Goal: Book appointment/travel/reservation

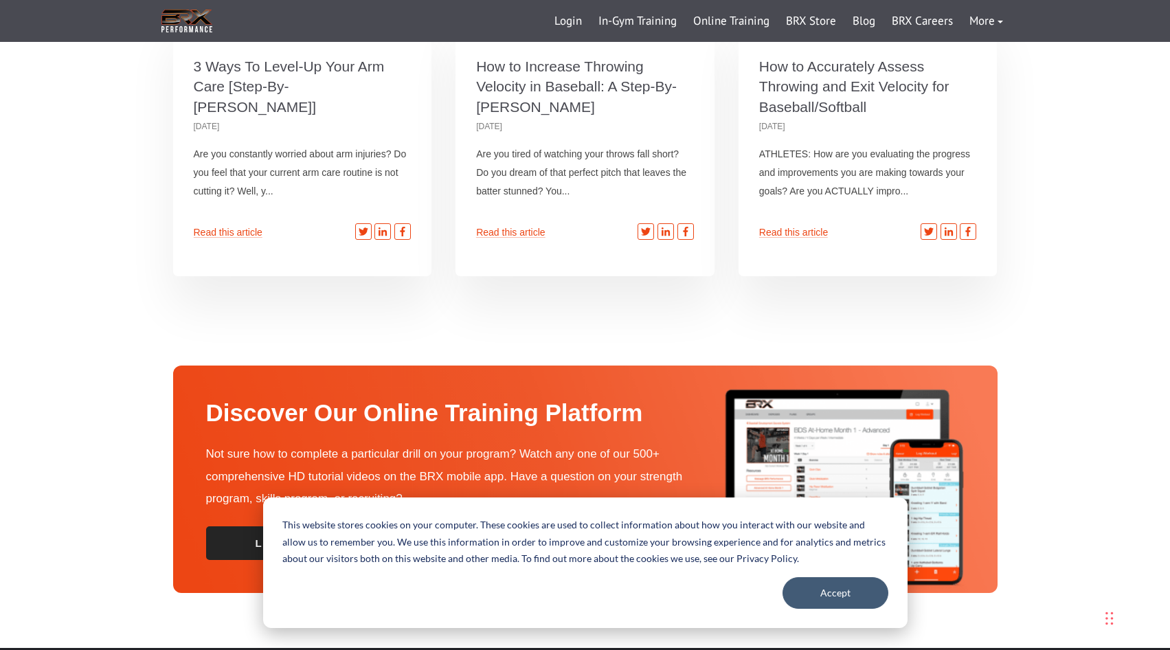
scroll to position [4804, 0]
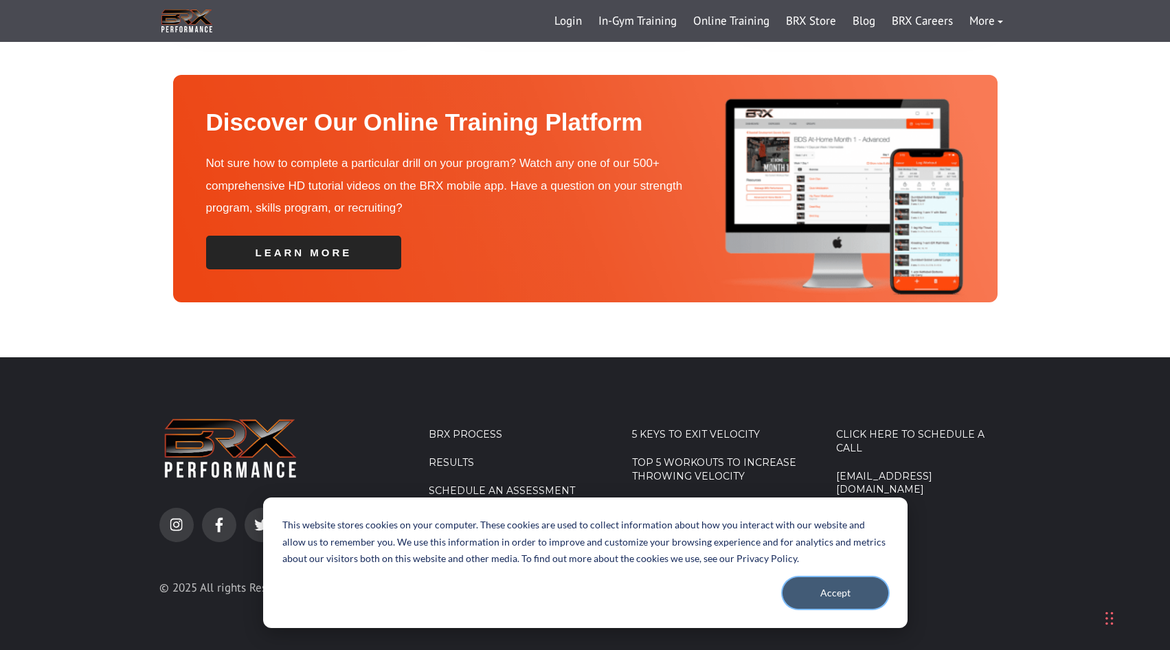
click at [837, 596] on button "Accept" at bounding box center [836, 593] width 106 height 32
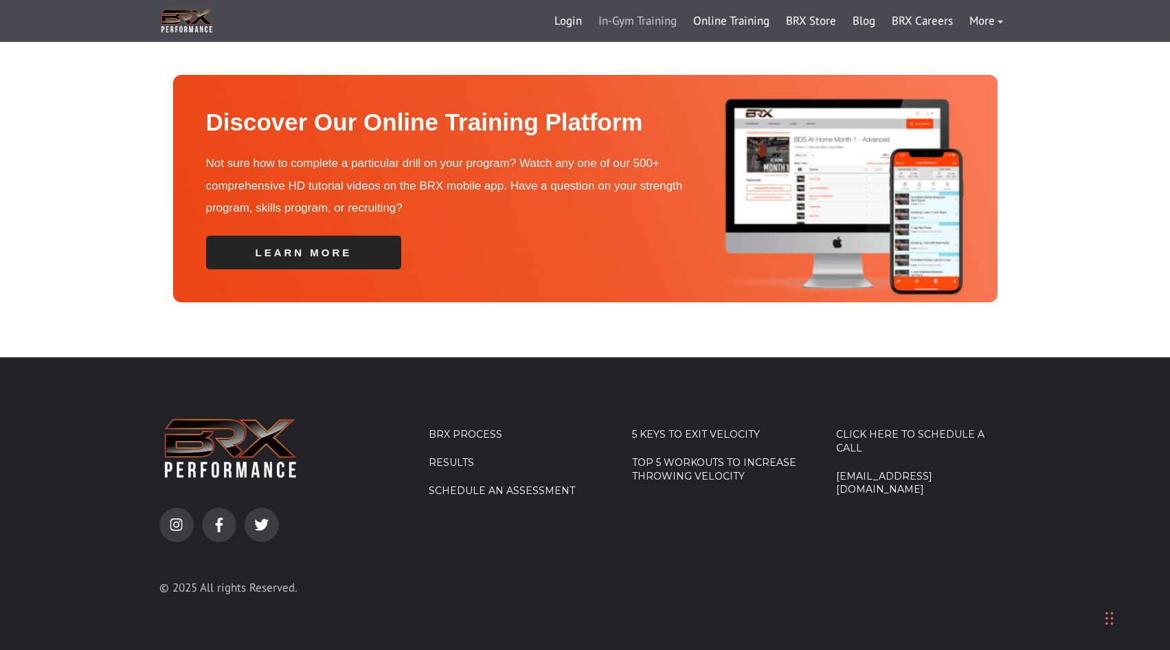
click at [644, 20] on link "In-Gym Training" at bounding box center [637, 21] width 95 height 33
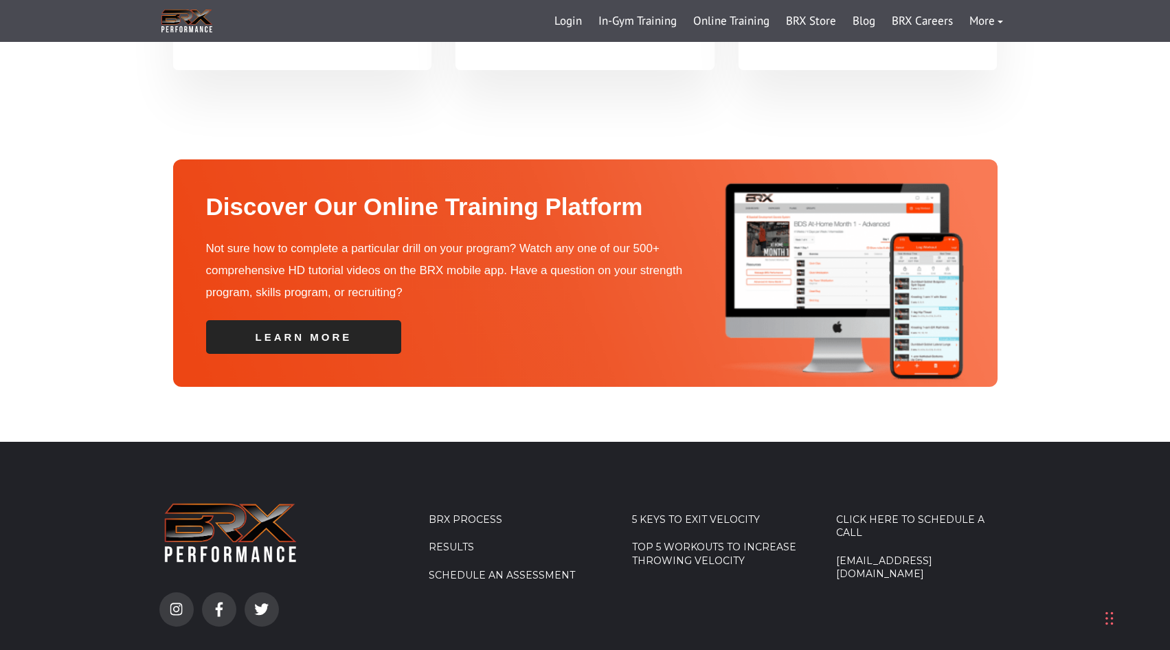
scroll to position [3871, 0]
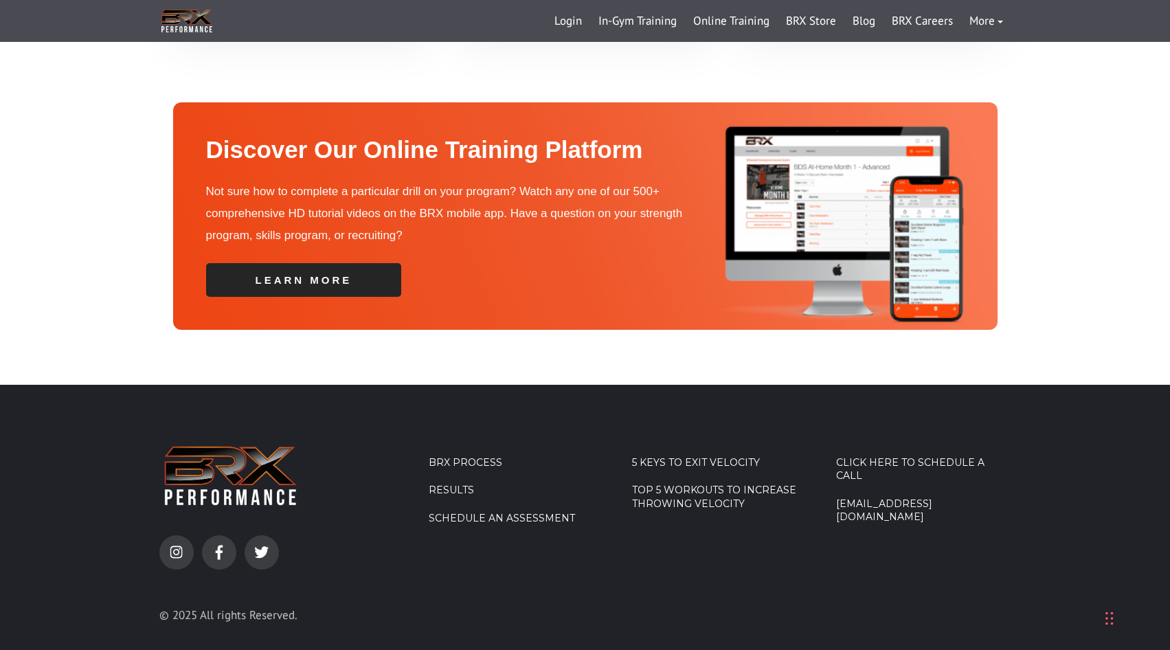
click at [919, 456] on link "Click Here To Schedule A Call" at bounding box center [923, 469] width 175 height 27
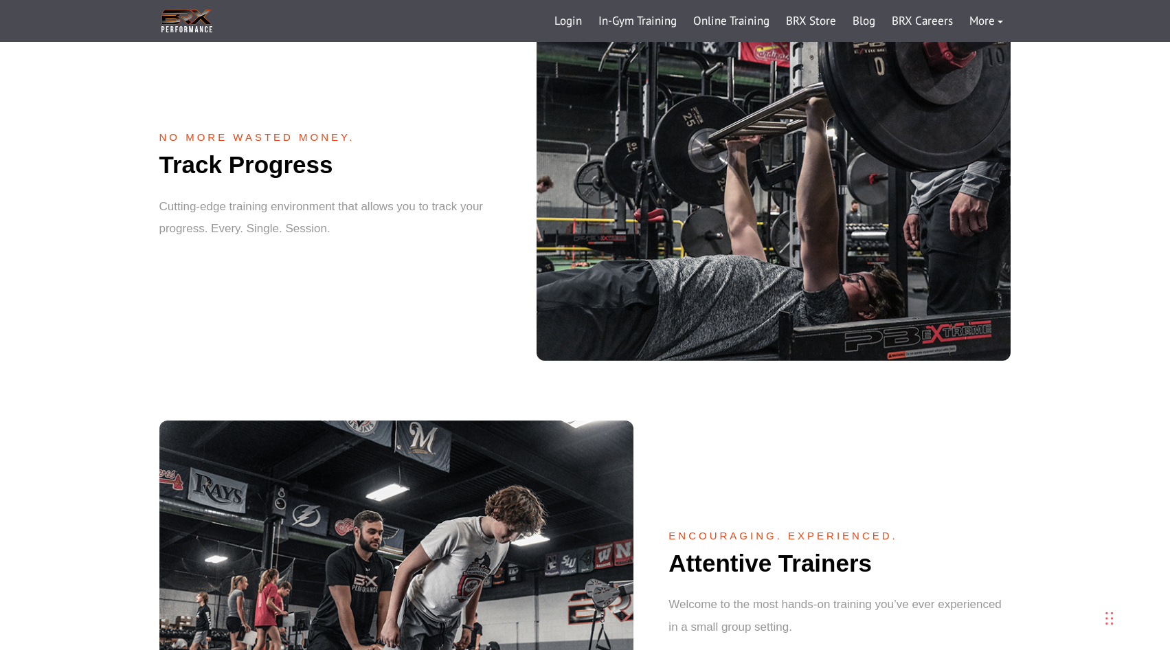
scroll to position [1517, 0]
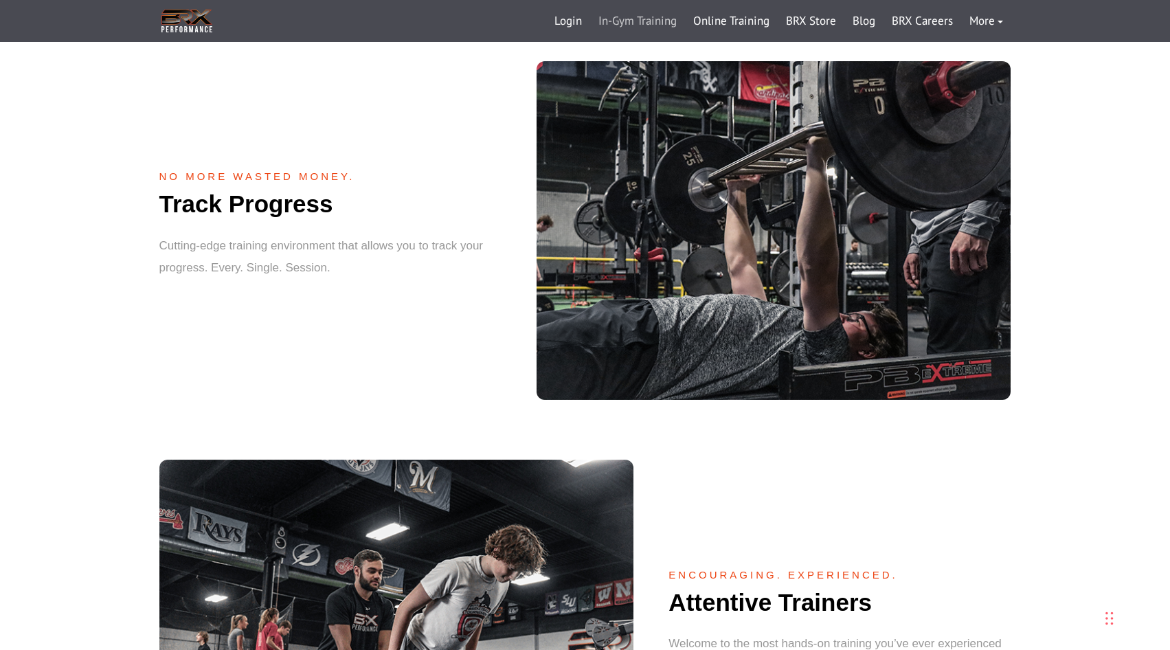
click at [633, 23] on link "In-Gym Training" at bounding box center [637, 21] width 95 height 33
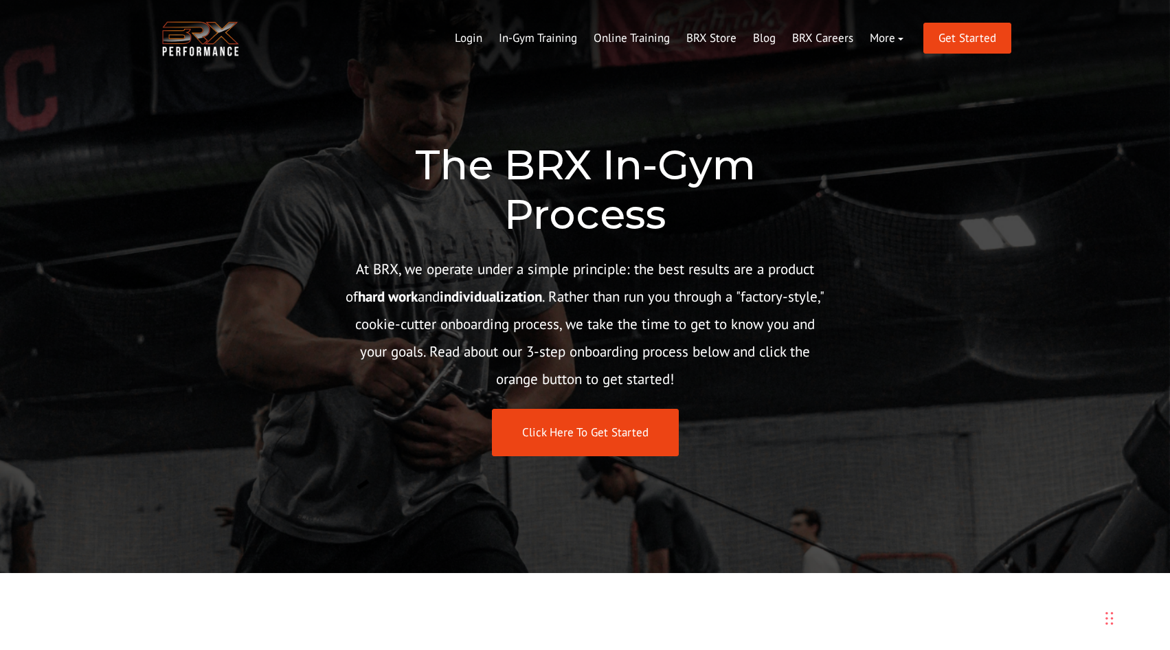
click at [594, 460] on div "The BRX In-Gym Process At BRX, we operate under a simple principle: the best re…" at bounding box center [585, 286] width 1170 height 573
click at [597, 441] on link "Click Here To Get Started" at bounding box center [585, 432] width 187 height 47
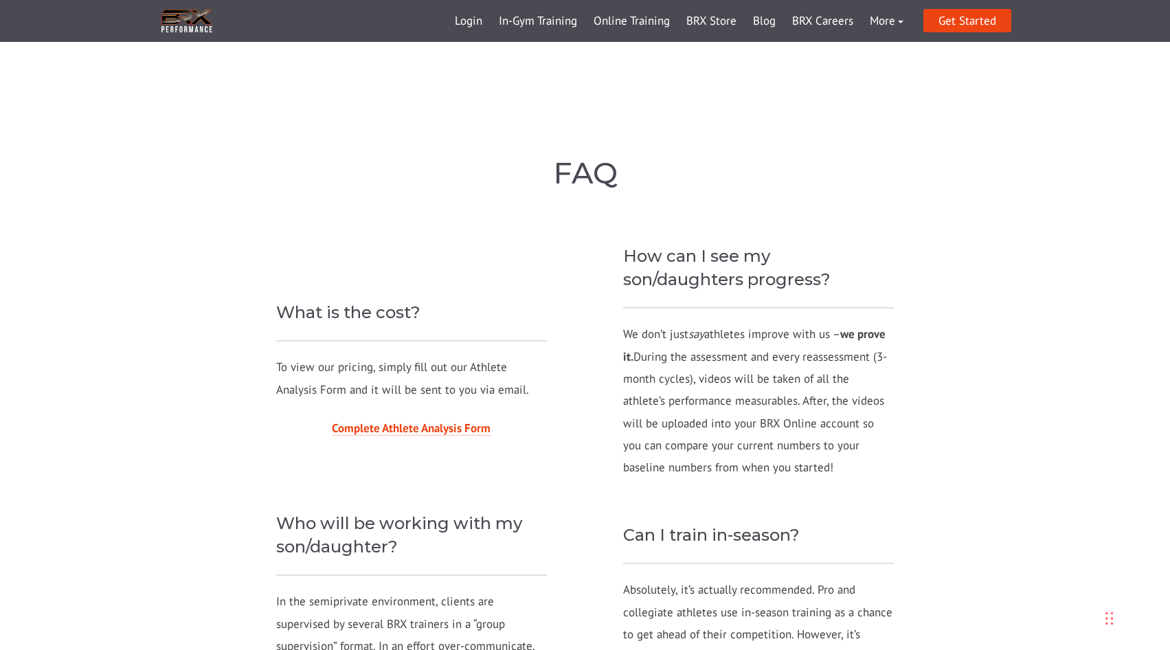
scroll to position [1156, 0]
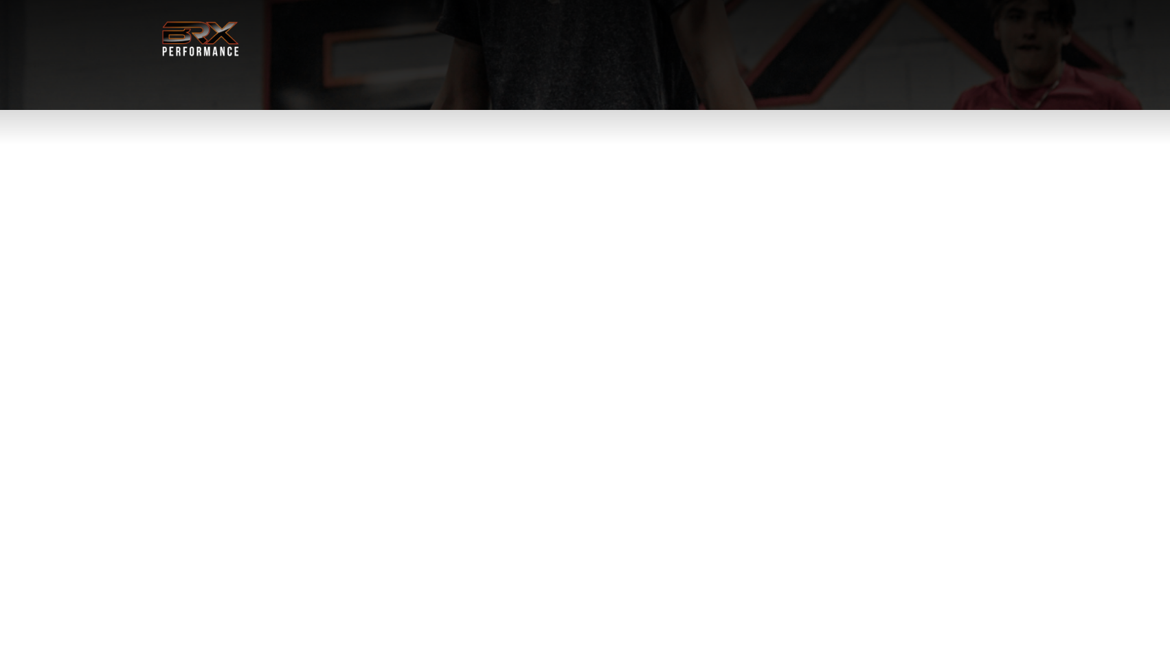
select select "**"
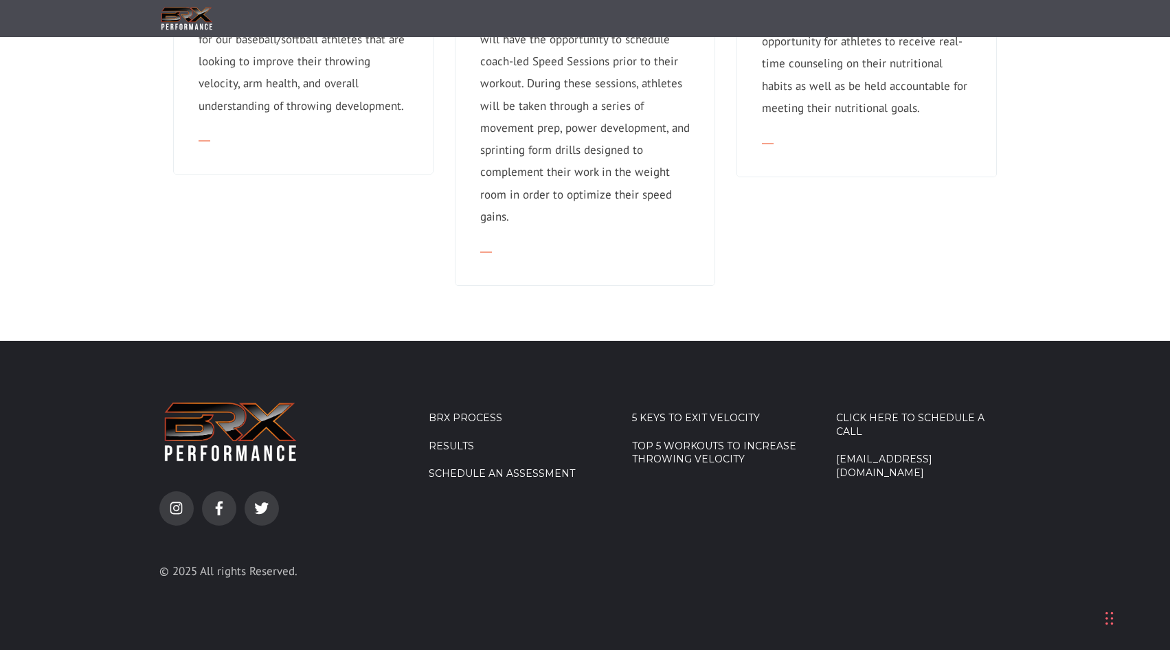
scroll to position [1361, 0]
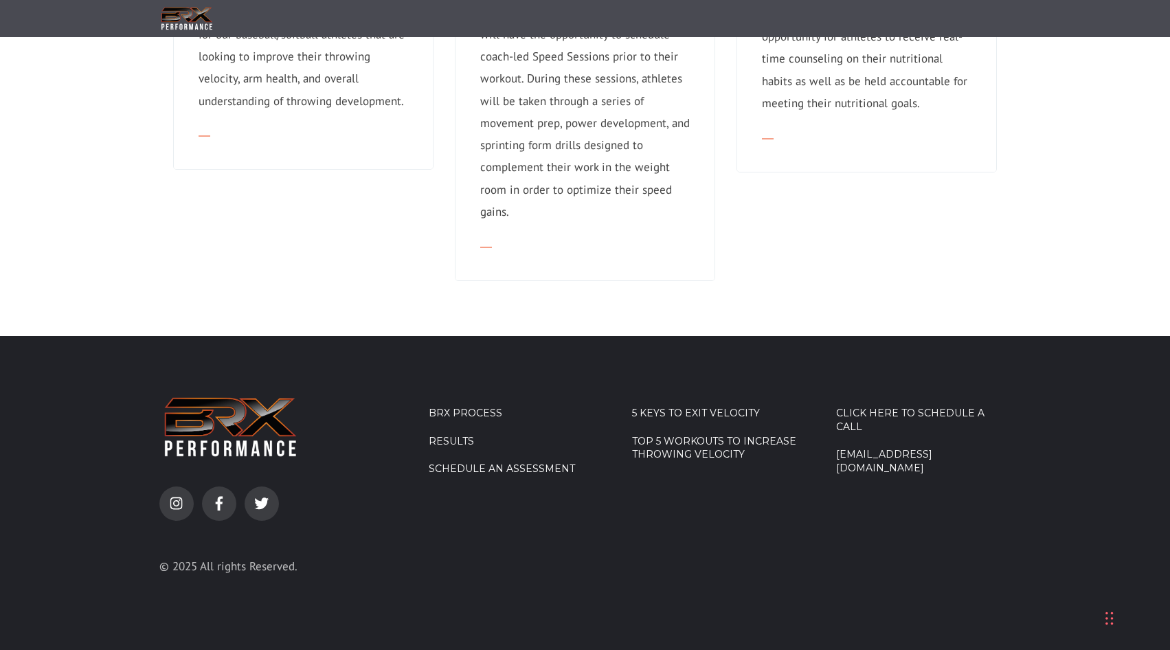
click at [539, 471] on link "Schedule an Assessment" at bounding box center [516, 469] width 175 height 14
click at [520, 476] on link "Schedule an Assessment" at bounding box center [516, 469] width 175 height 14
click at [162, 507] on link "instagram" at bounding box center [176, 503] width 34 height 34
